Goal: Information Seeking & Learning: Learn about a topic

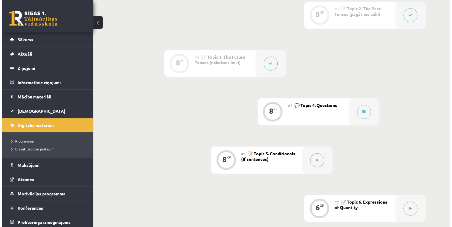
scroll to position [287, 0]
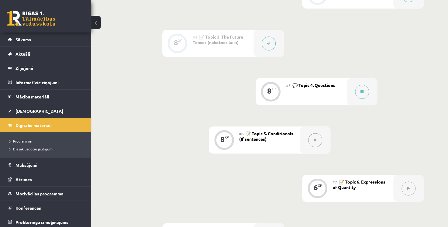
click at [303, 94] on div "#5 💬 Topic 4. Questions" at bounding box center [316, 91] width 61 height 27
click at [362, 95] on button at bounding box center [362, 92] width 14 height 14
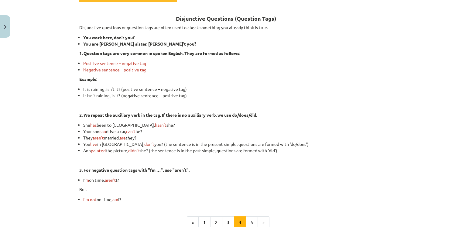
scroll to position [99, 0]
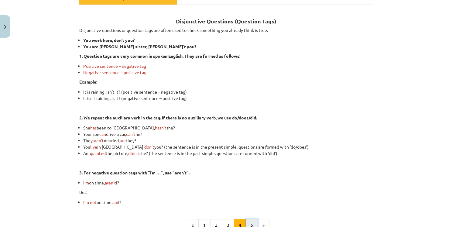
click at [251, 220] on button "5" at bounding box center [252, 225] width 12 height 12
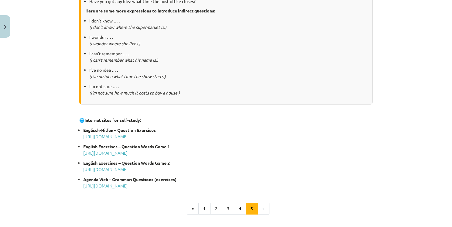
scroll to position [263, 0]
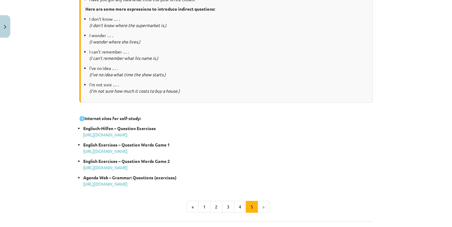
click at [262, 207] on li "»" at bounding box center [264, 207] width 12 height 12
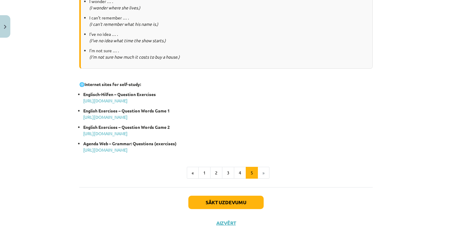
scroll to position [308, 0]
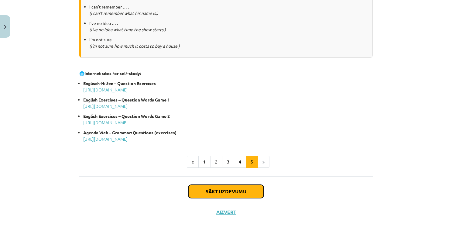
click at [253, 192] on button "Sākt uzdevumu" at bounding box center [226, 191] width 75 height 13
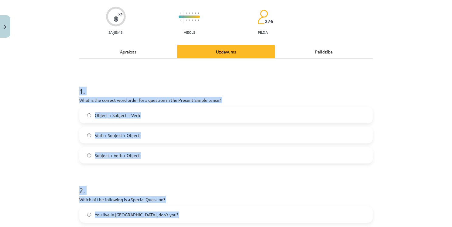
scroll to position [15, 0]
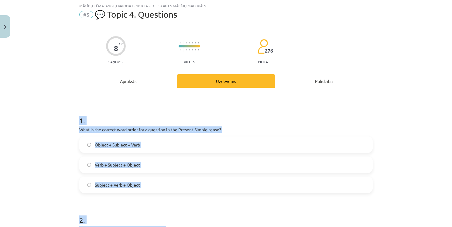
click at [389, 156] on div "Mācību tēma: Angļu valoda i - 10.klase 1.ieskaites mācību materiāls #5 💬 Topic …" at bounding box center [226, 113] width 452 height 227
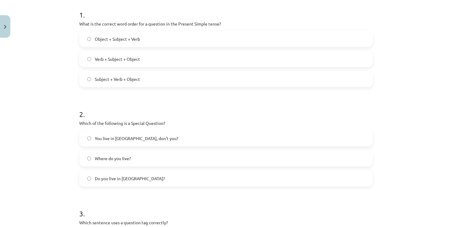
scroll to position [109, 0]
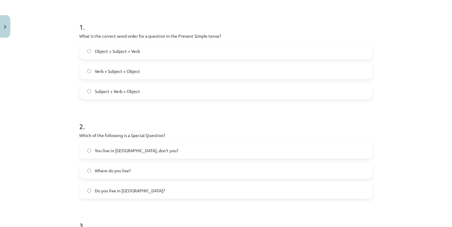
click at [133, 50] on span "Object + Subject + Verb" at bounding box center [117, 51] width 45 height 6
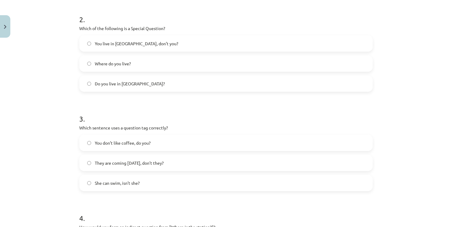
scroll to position [216, 0]
click at [112, 61] on span "Where do you live?" at bounding box center [113, 63] width 36 height 6
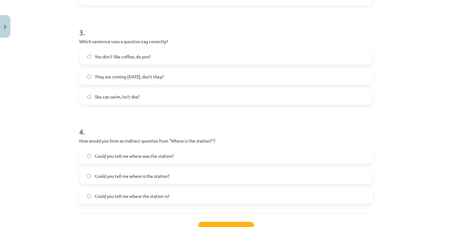
scroll to position [305, 0]
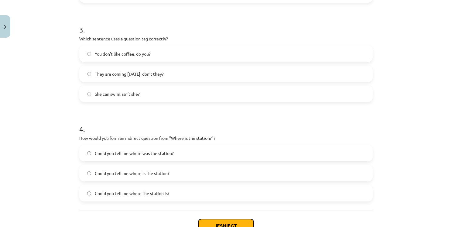
click at [235, 224] on button "Iesniegt" at bounding box center [226, 225] width 55 height 13
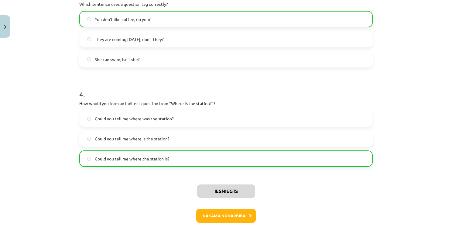
scroll to position [360, 0]
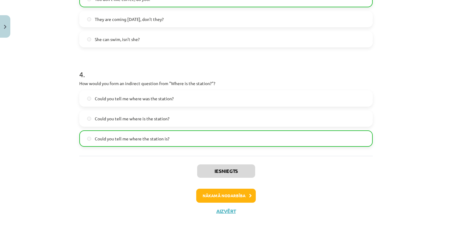
click at [237, 113] on label "Could you tell me where is the station?" at bounding box center [226, 118] width 293 height 15
click at [154, 122] on label "Could you tell me where is the station?" at bounding box center [226, 118] width 293 height 15
click at [244, 195] on button "Nākamā nodarbība" at bounding box center [226, 196] width 60 height 14
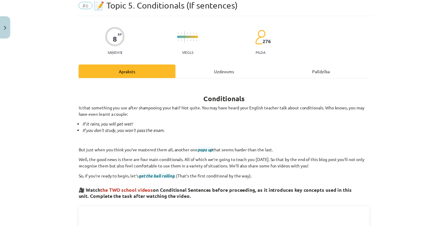
scroll to position [15, 0]
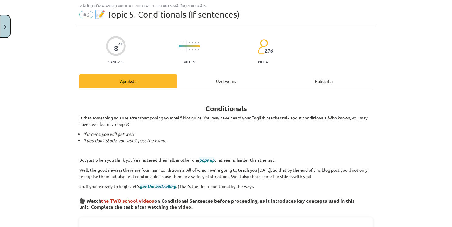
click at [3, 30] on button "Close" at bounding box center [5, 26] width 10 height 23
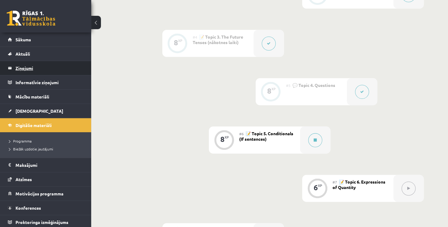
click at [61, 66] on legend "Ziņojumi 0" at bounding box center [50, 68] width 68 height 14
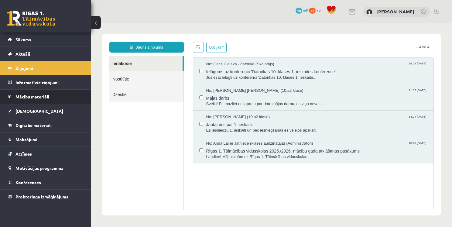
click at [64, 97] on link "Mācību materiāli" at bounding box center [46, 97] width 76 height 14
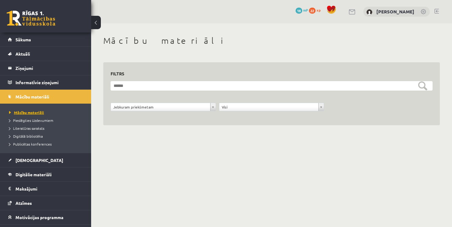
click at [46, 113] on link "Mācību materiāli" at bounding box center [47, 112] width 76 height 5
click at [38, 178] on link "Digitālie materiāli" at bounding box center [46, 175] width 76 height 14
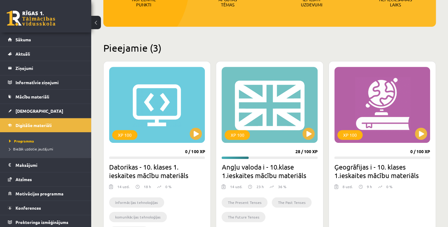
scroll to position [130, 0]
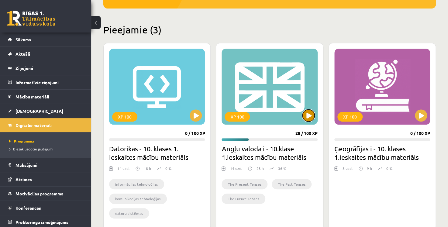
click at [312, 116] on button at bounding box center [309, 115] width 12 height 12
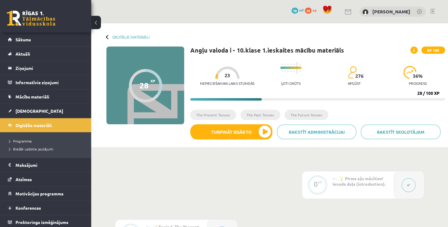
drag, startPoint x: 450, startPoint y: 48, endPoint x: 447, endPoint y: 13, distance: 35.4
click at [447, 13] on div "0 Dāvanas 18 mP 28 xp [PERSON_NAME]" at bounding box center [269, 11] width 357 height 23
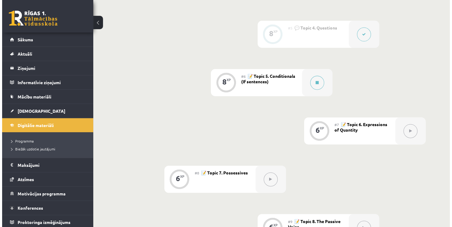
scroll to position [374, 0]
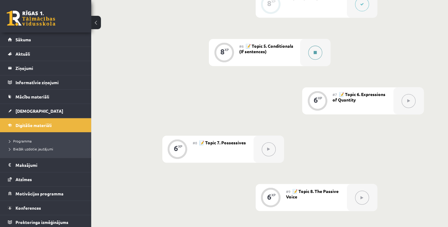
click at [319, 52] on button at bounding box center [315, 53] width 14 height 14
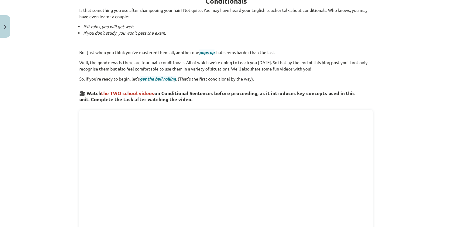
scroll to position [109, 0]
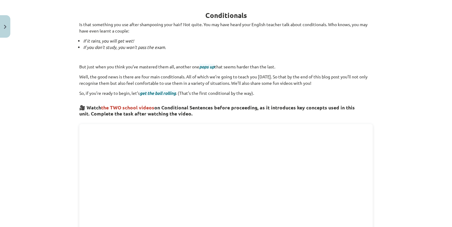
click at [208, 66] on span "pops up" at bounding box center [206, 66] width 15 height 5
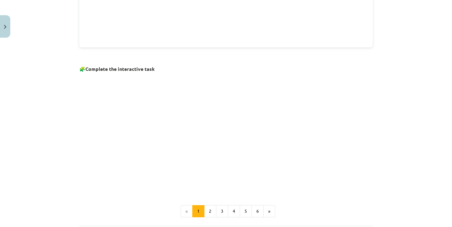
scroll to position [394, 0]
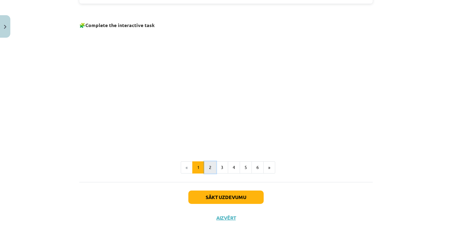
click at [209, 162] on button "2" at bounding box center [210, 167] width 12 height 12
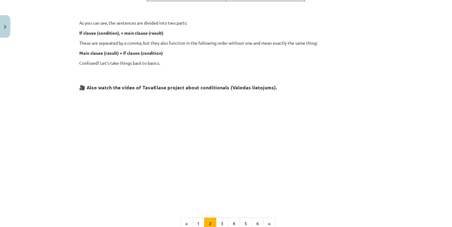
scroll to position [194, 0]
click at [220, 224] on button "3" at bounding box center [222, 223] width 12 height 12
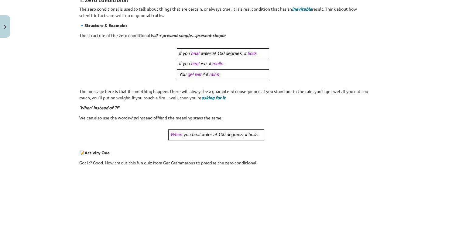
scroll to position [109, 0]
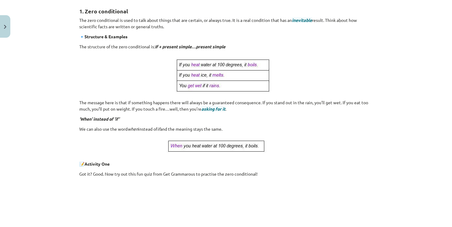
drag, startPoint x: 450, startPoint y: 101, endPoint x: 302, endPoint y: 130, distance: 150.6
click at [301, 130] on p "We can also use the word when instead of if and the meaning stays the same." at bounding box center [226, 129] width 294 height 6
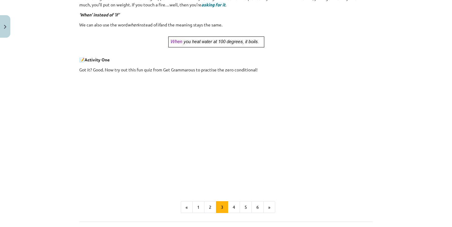
scroll to position [214, 0]
click at [232, 205] on button "4" at bounding box center [234, 206] width 12 height 12
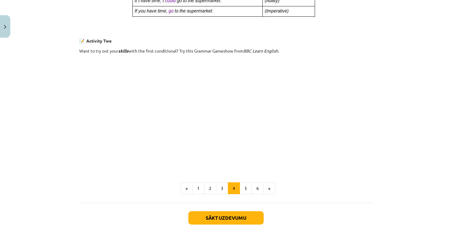
scroll to position [403, 0]
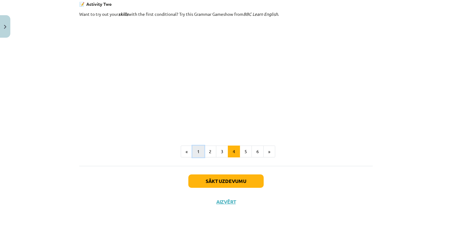
click at [198, 148] on button "1" at bounding box center [198, 152] width 12 height 12
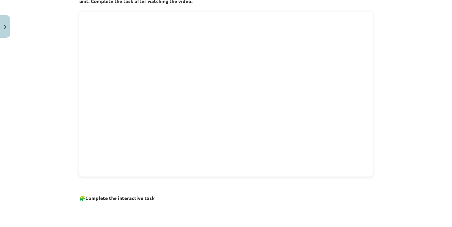
scroll to position [409, 0]
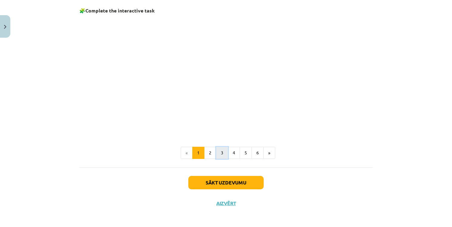
click at [219, 153] on button "3" at bounding box center [222, 153] width 12 height 12
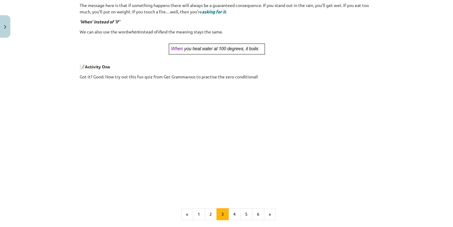
scroll to position [246, 0]
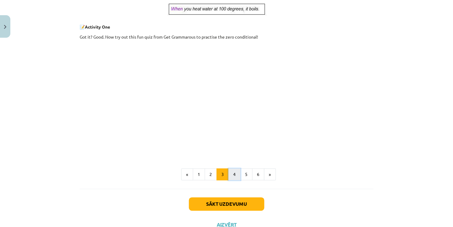
click at [233, 175] on button "4" at bounding box center [234, 174] width 12 height 12
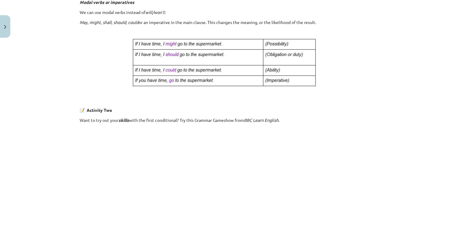
scroll to position [297, 0]
drag, startPoint x: 450, startPoint y: 132, endPoint x: 413, endPoint y: 133, distance: 36.8
click at [413, 133] on div "Mācību tēma: Angļu valoda i - 10.klase 1.ieskaites mācību materiāls #6 📝 Topic …" at bounding box center [226, 113] width 453 height 227
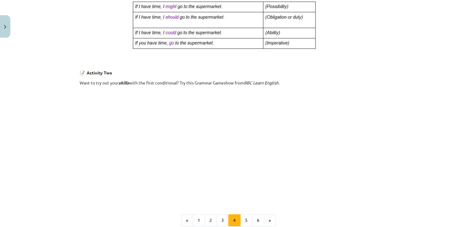
scroll to position [347, 0]
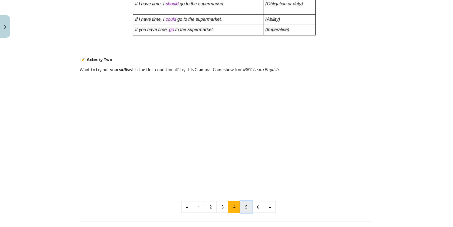
click at [245, 212] on button "5" at bounding box center [246, 207] width 12 height 12
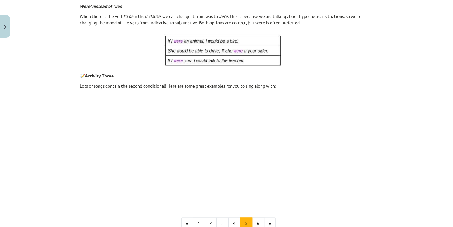
scroll to position [260, 0]
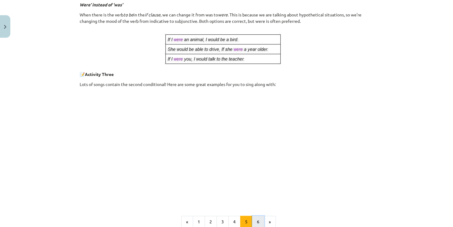
click at [256, 224] on button "6" at bounding box center [258, 222] width 12 height 12
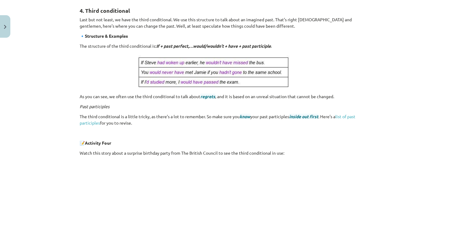
scroll to position [109, 0]
click at [355, 116] on link "list of past participles" at bounding box center [218, 120] width 276 height 12
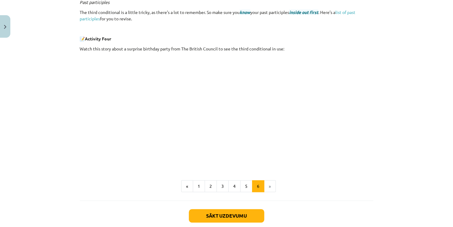
scroll to position [214, 0]
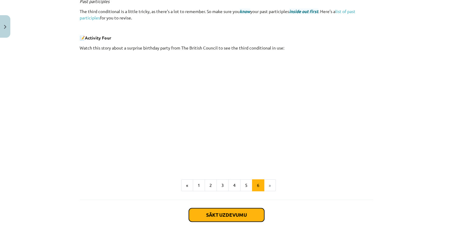
click at [237, 220] on button "Sākt uzdevumu" at bounding box center [226, 214] width 75 height 13
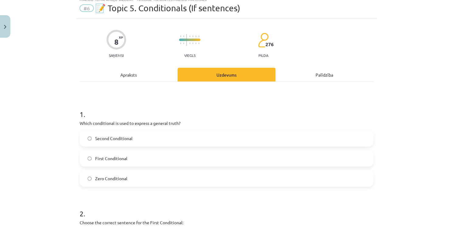
scroll to position [15, 0]
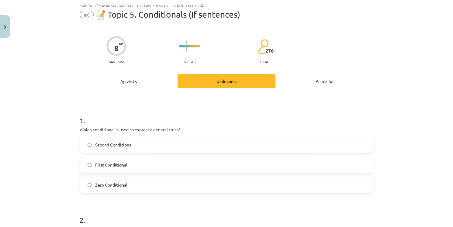
click at [114, 187] on span "Zero Conditional" at bounding box center [111, 185] width 32 height 6
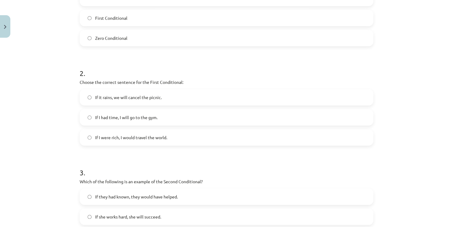
scroll to position [163, 0]
click at [126, 94] on span "If it rains, we will cancel the picnic." at bounding box center [128, 96] width 67 height 6
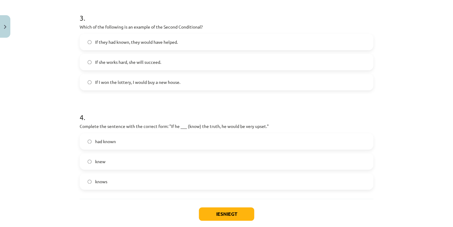
scroll to position [320, 0]
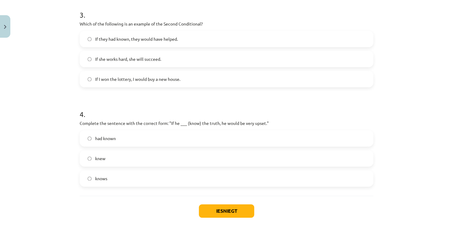
click at [138, 38] on span "If they had known, they would have helped." at bounding box center [136, 39] width 83 height 6
click at [189, 79] on label "If I won the lottery, I would buy a new house." at bounding box center [226, 78] width 293 height 15
click at [119, 133] on label "had known" at bounding box center [226, 138] width 293 height 15
click at [223, 212] on button "Iesniegt" at bounding box center [226, 210] width 55 height 13
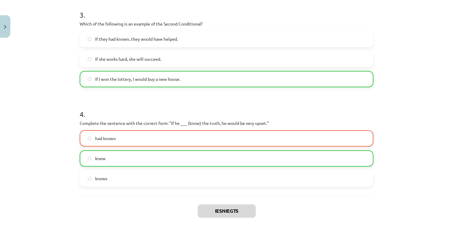
click at [216, 161] on label "knew" at bounding box center [226, 158] width 293 height 15
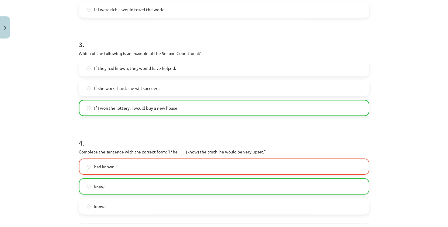
scroll to position [369, 0]
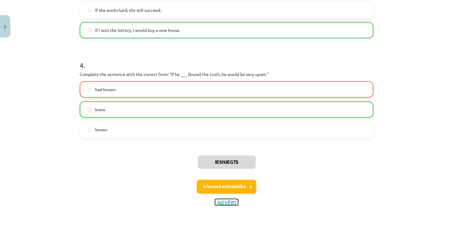
click at [225, 203] on button "Aizvērt" at bounding box center [226, 202] width 23 height 6
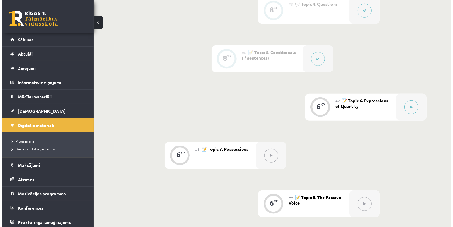
scroll to position [370, 0]
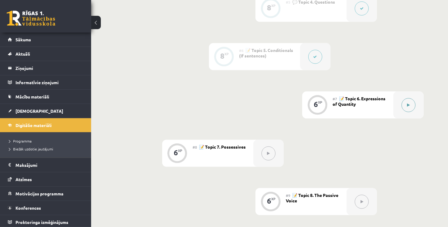
click at [413, 103] on button at bounding box center [409, 105] width 14 height 14
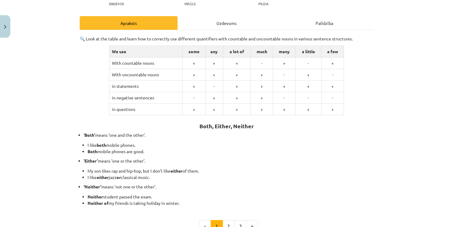
scroll to position [72, 0]
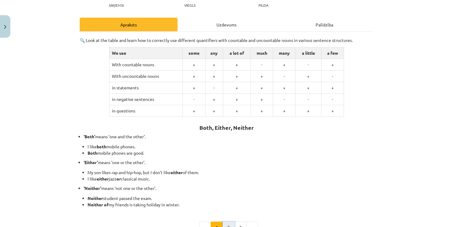
click at [225, 223] on button "2" at bounding box center [229, 228] width 12 height 12
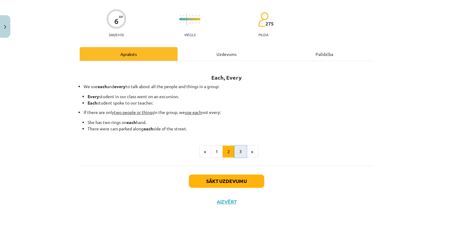
click at [236, 154] on button "3" at bounding box center [240, 152] width 12 height 12
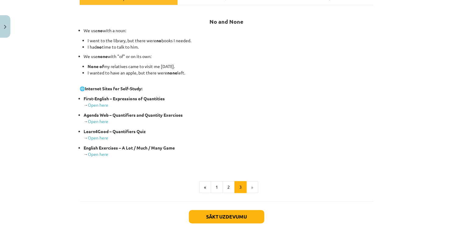
scroll to position [87, 0]
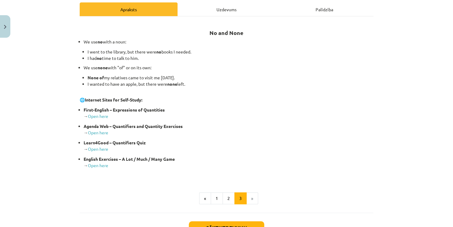
click at [253, 199] on li "»" at bounding box center [253, 198] width 12 height 12
click at [107, 115] on link "Open here" at bounding box center [98, 115] width 20 height 5
click at [244, 222] on button "Sākt uzdevumu" at bounding box center [226, 227] width 75 height 13
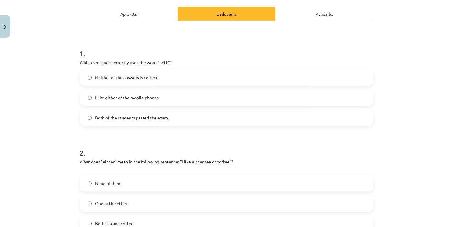
scroll to position [85, 0]
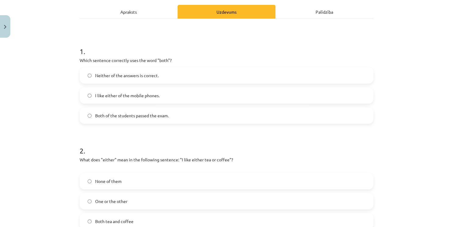
click at [138, 76] on span "Neither of the answers is correct." at bounding box center [127, 75] width 64 height 6
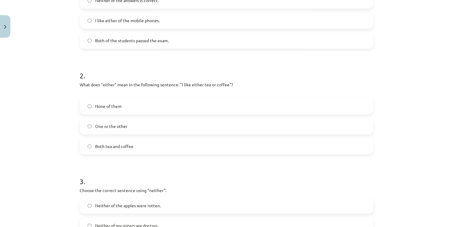
scroll to position [162, 0]
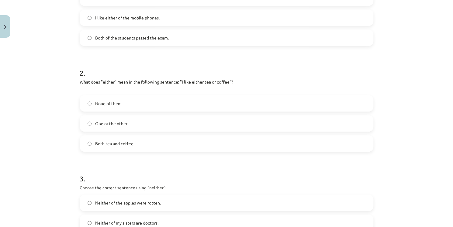
click at [119, 123] on span "One or the other" at bounding box center [111, 123] width 32 height 6
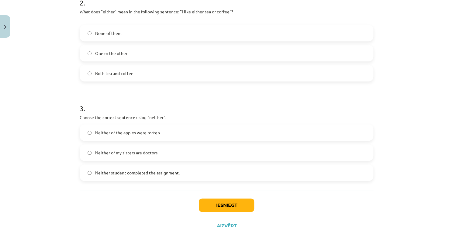
scroll to position [234, 0]
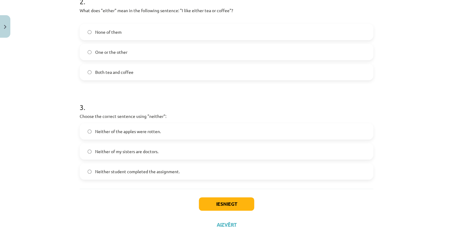
click at [147, 172] on span "Neither student completed the assignment." at bounding box center [137, 171] width 85 height 6
click at [212, 203] on button "Iesniegt" at bounding box center [226, 203] width 55 height 13
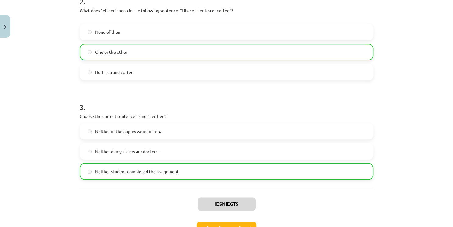
click at [446, 137] on div "Mācību tēma: Angļu valoda i - 10.klase 1.ieskaites mācību materiāls #7 📝 Topic …" at bounding box center [226, 113] width 453 height 227
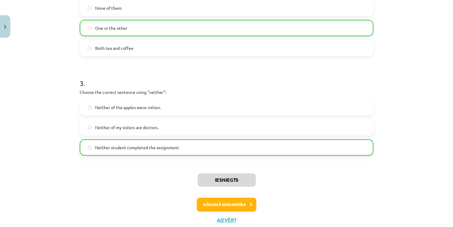
scroll to position [276, 0]
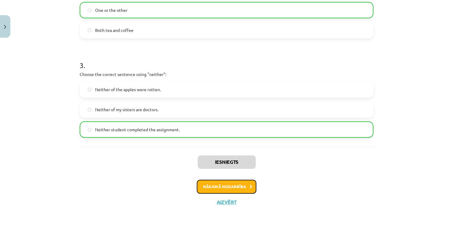
click at [237, 192] on button "Nākamā nodarbība" at bounding box center [227, 187] width 60 height 14
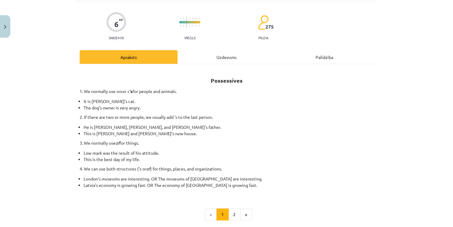
scroll to position [15, 0]
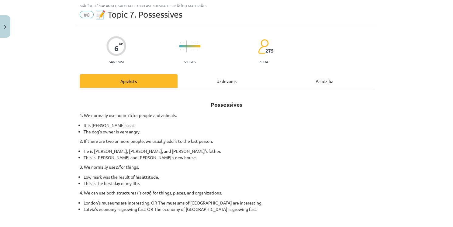
drag, startPoint x: 450, startPoint y: 85, endPoint x: 450, endPoint y: 133, distance: 47.7
click at [450, 133] on div "Mācību tēma: Angļu valoda i - 10.klase 1.ieskaites mācību materiāls #8 📝 Topic …" at bounding box center [226, 113] width 453 height 227
drag, startPoint x: 247, startPoint y: 136, endPoint x: 445, endPoint y: 111, distance: 199.5
click at [445, 111] on div "Mācību tēma: Angļu valoda i - 10.klase 1.ieskaites mācību materiāls #8 📝 Topic …" at bounding box center [226, 113] width 453 height 227
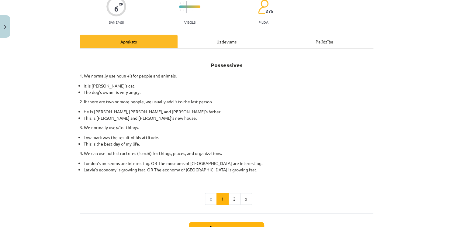
scroll to position [58, 0]
